Goal: Navigation & Orientation: Find specific page/section

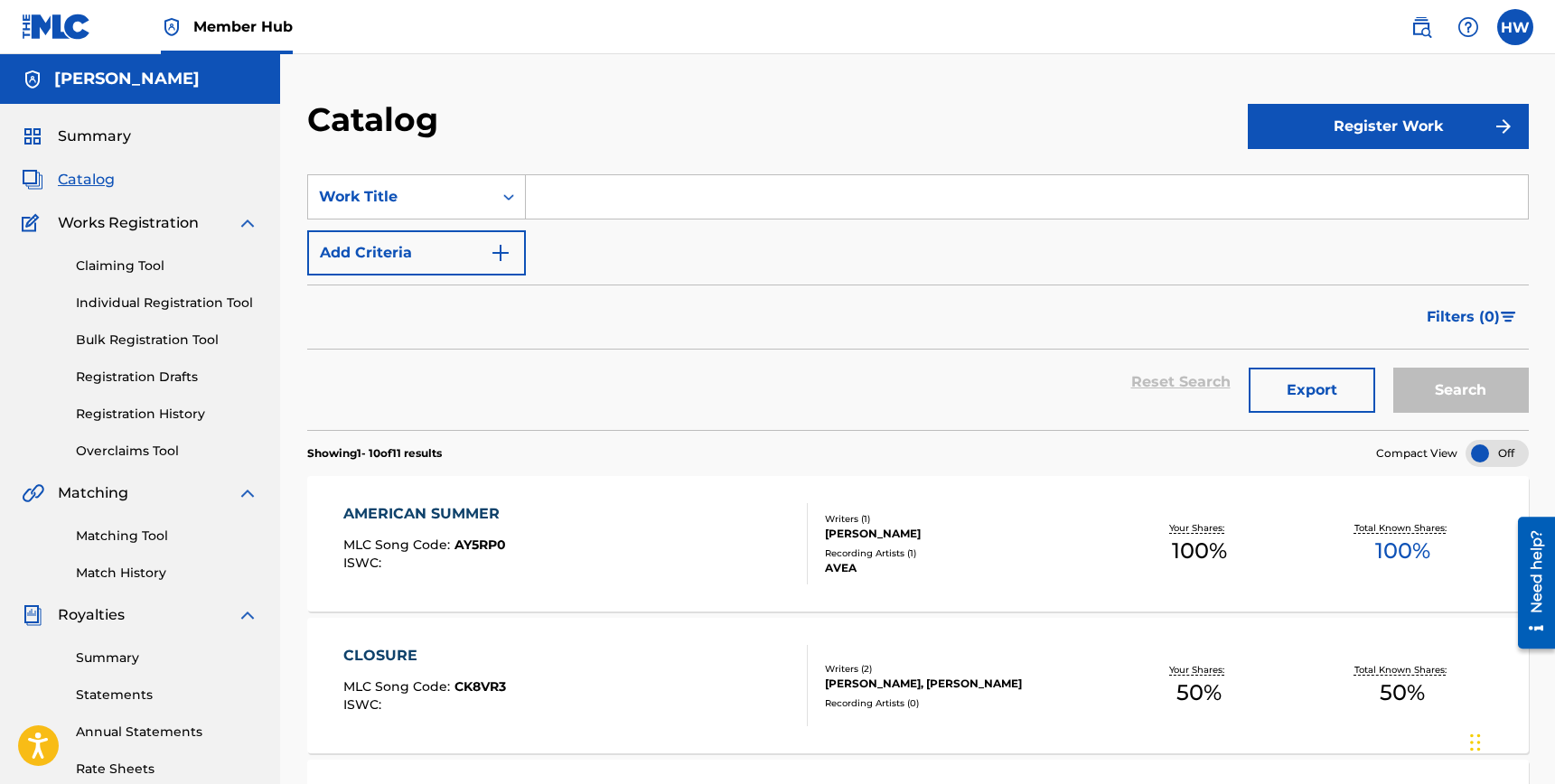
click at [78, 176] on span "Catalog" at bounding box center [86, 179] width 57 height 22
click at [105, 183] on span "Catalog" at bounding box center [86, 179] width 57 height 22
click at [112, 145] on span "Summary" at bounding box center [94, 136] width 74 height 22
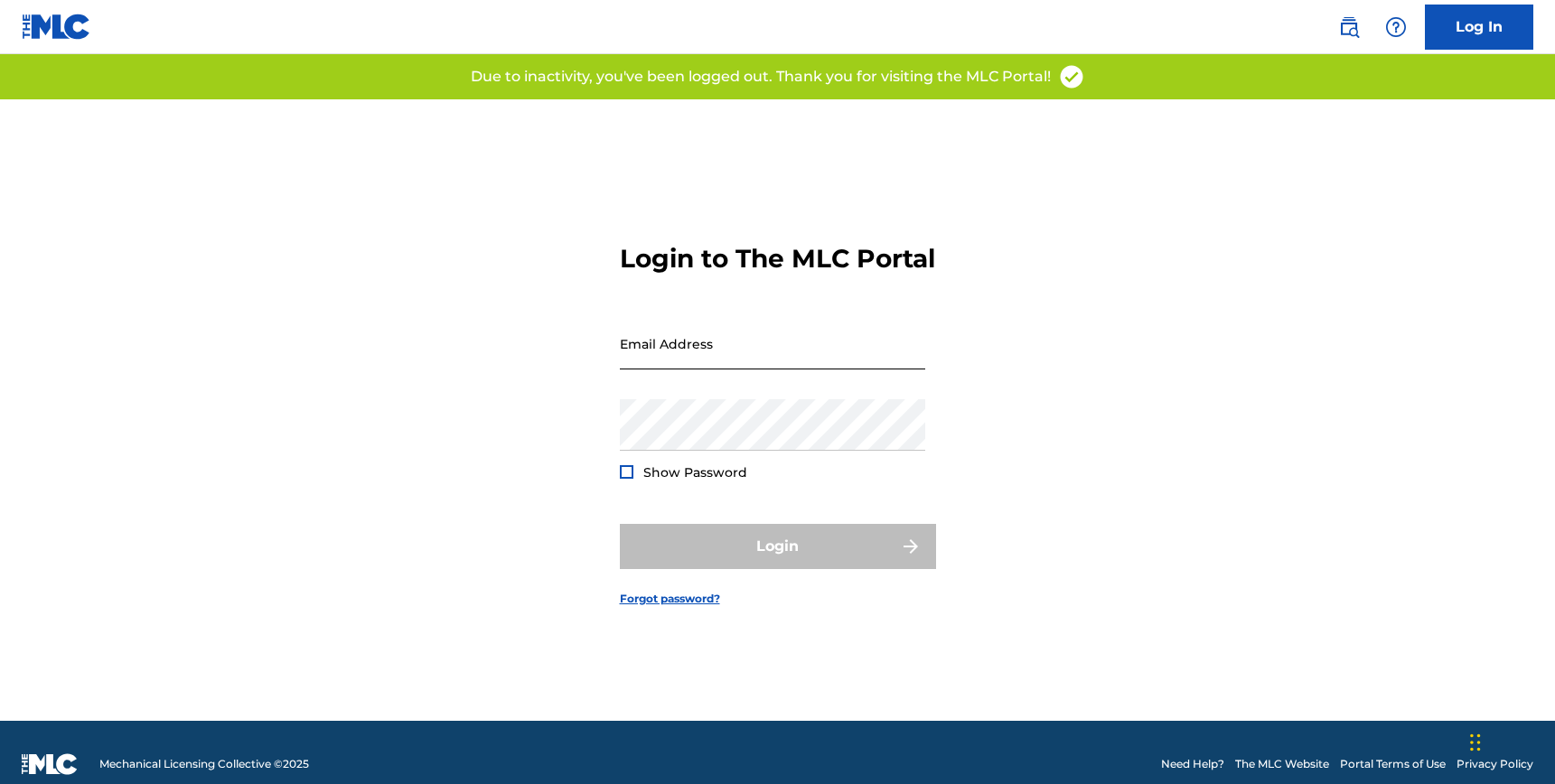
click at [778, 369] on input "Email Address" at bounding box center [773, 344] width 305 height 52
type input "[EMAIL_ADDRESS][DOMAIN_NAME]"
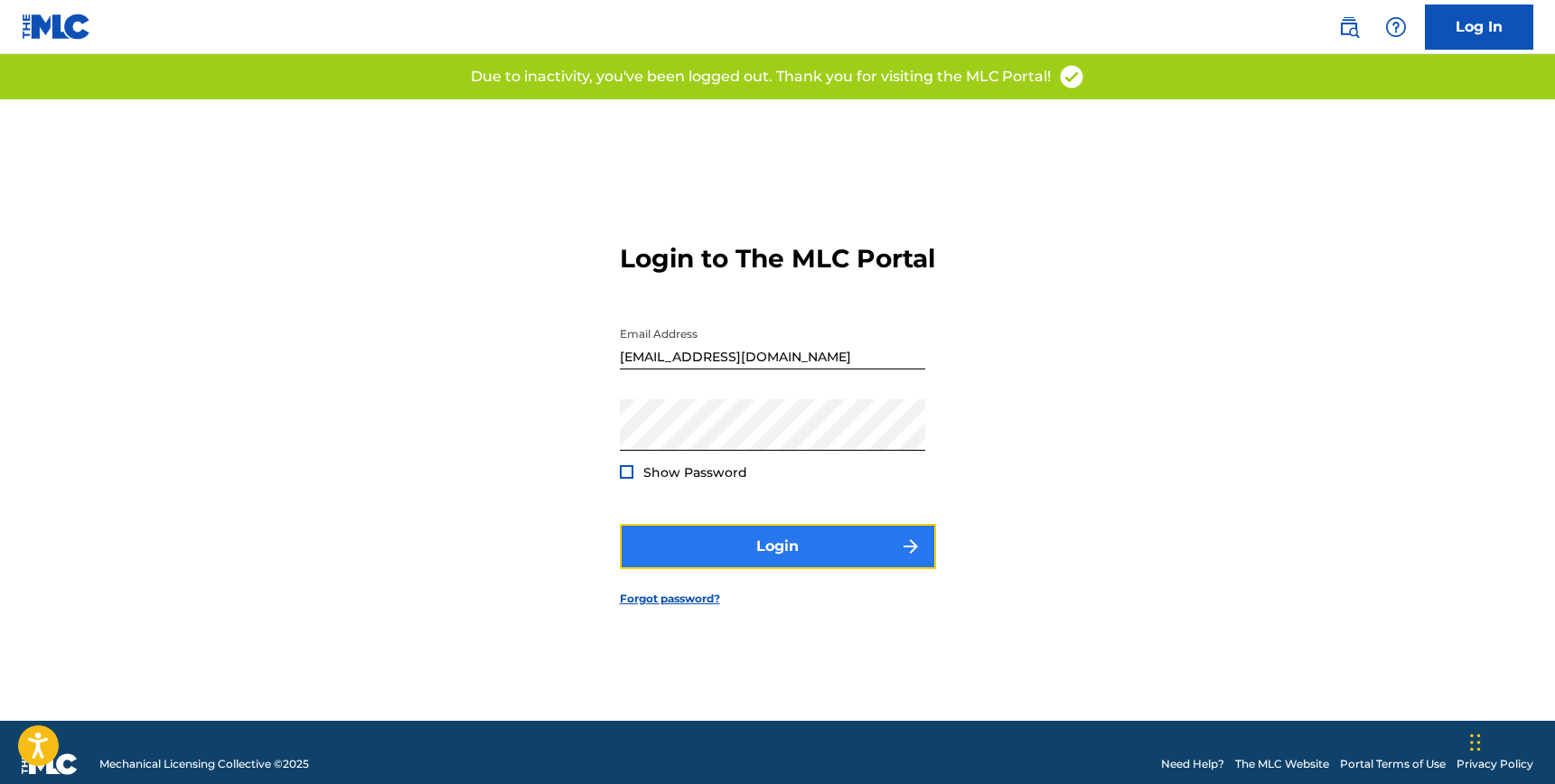
click at [806, 564] on button "Login" at bounding box center [778, 547] width 317 height 45
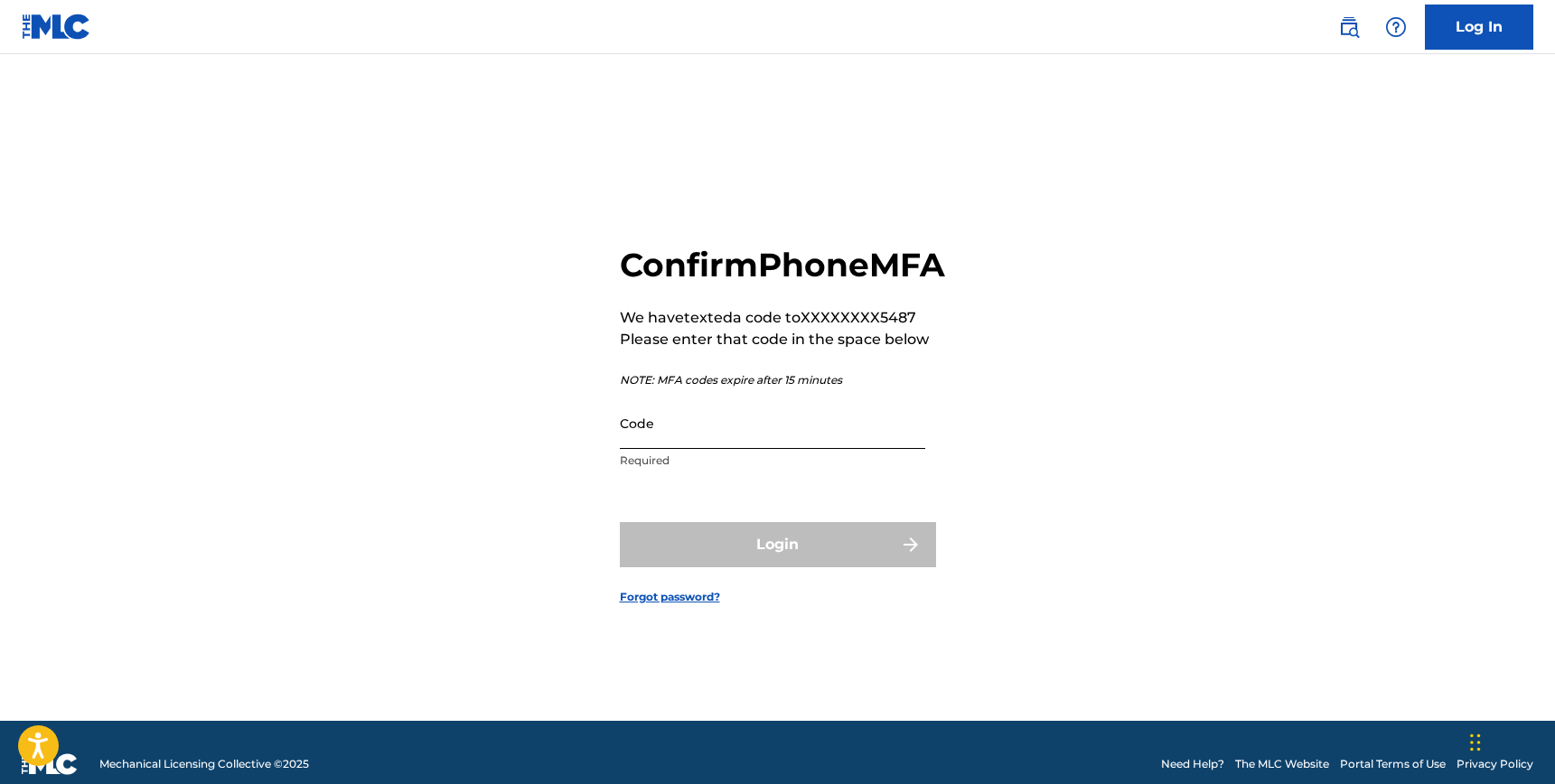
click at [741, 449] on input "Code" at bounding box center [773, 423] width 305 height 52
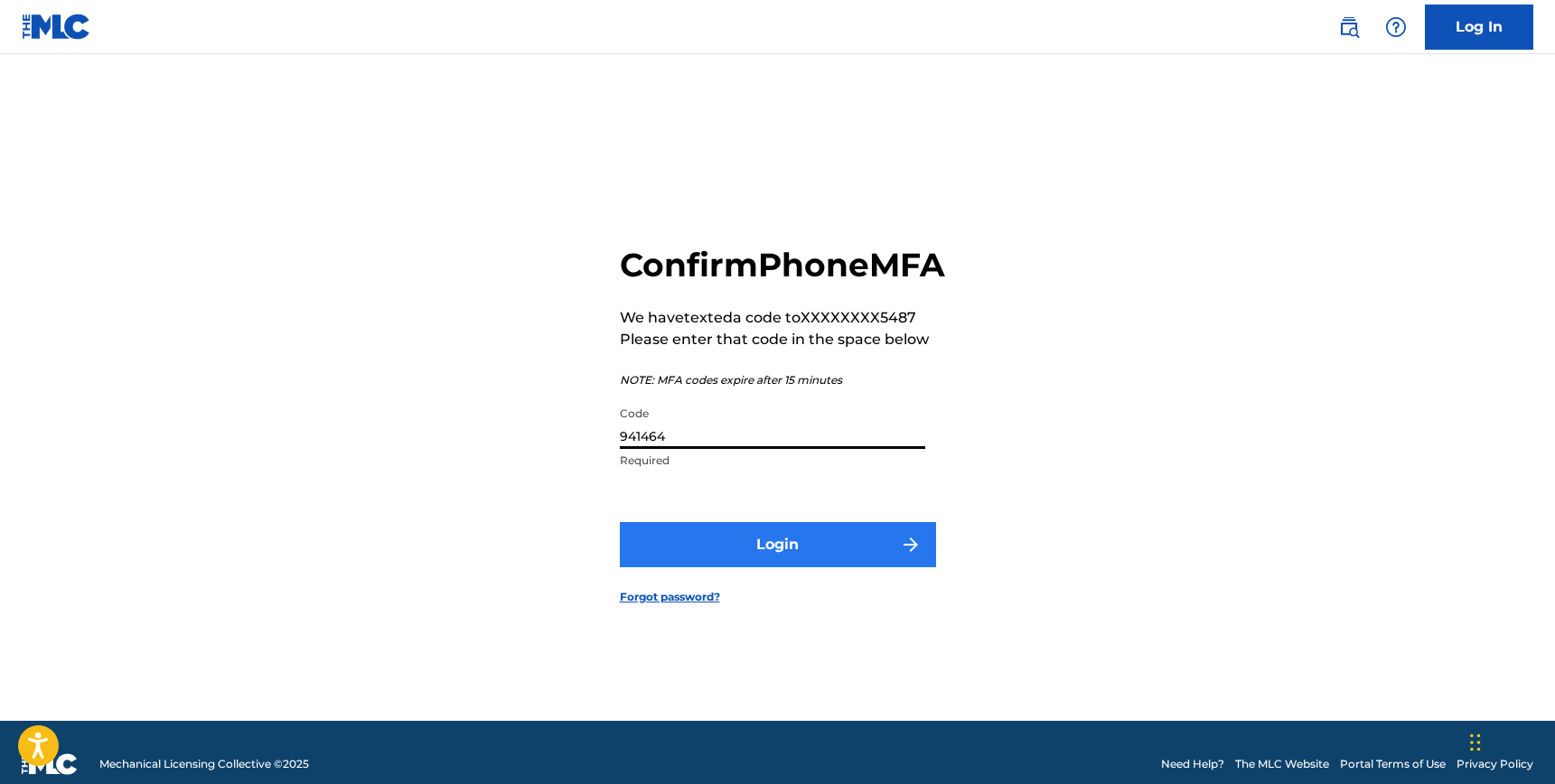
type input "941464"
click at [761, 547] on button "Login" at bounding box center [778, 545] width 317 height 45
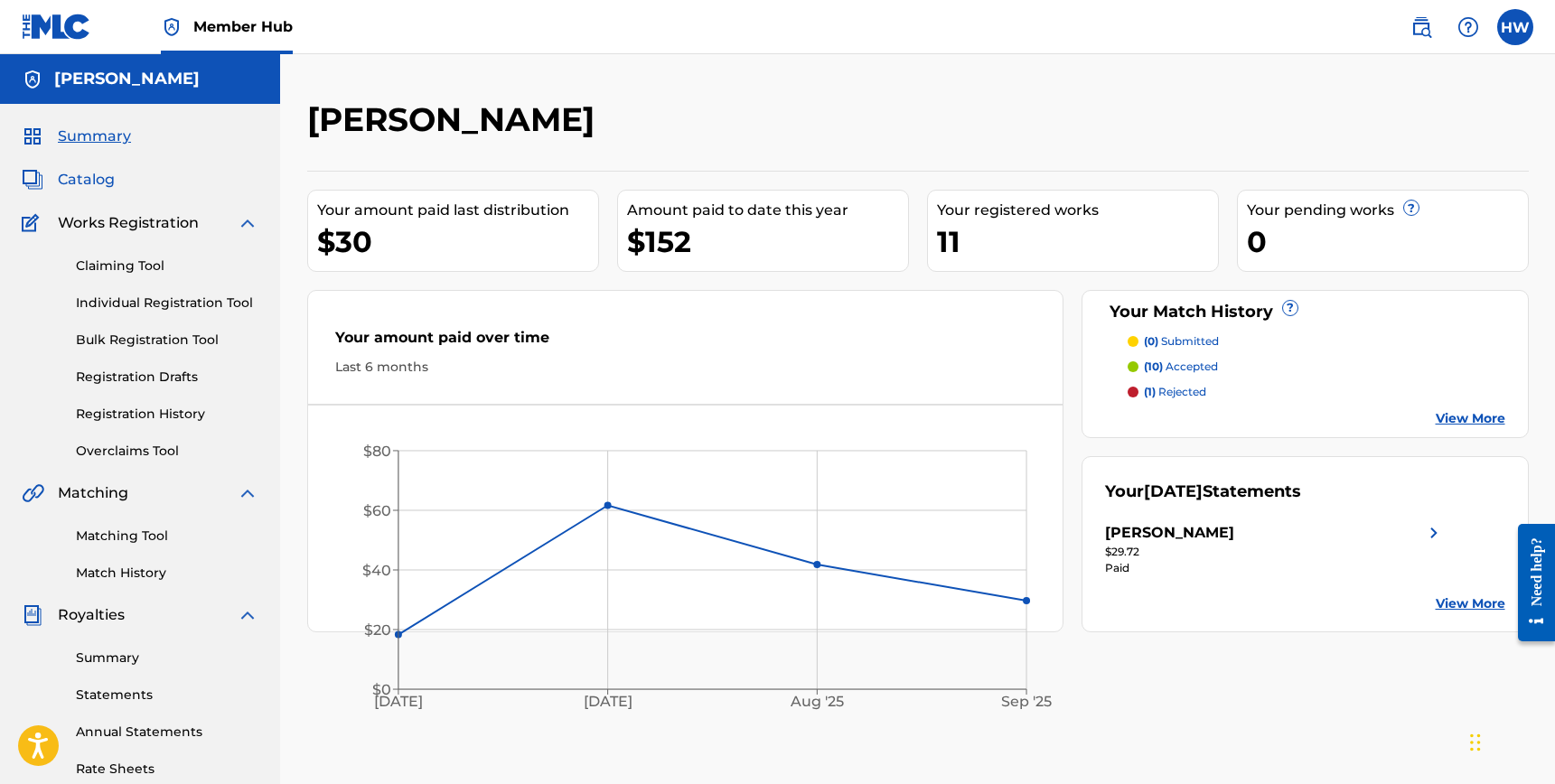
click at [99, 186] on span "Catalog" at bounding box center [86, 179] width 57 height 22
